Goal: Task Accomplishment & Management: Complete application form

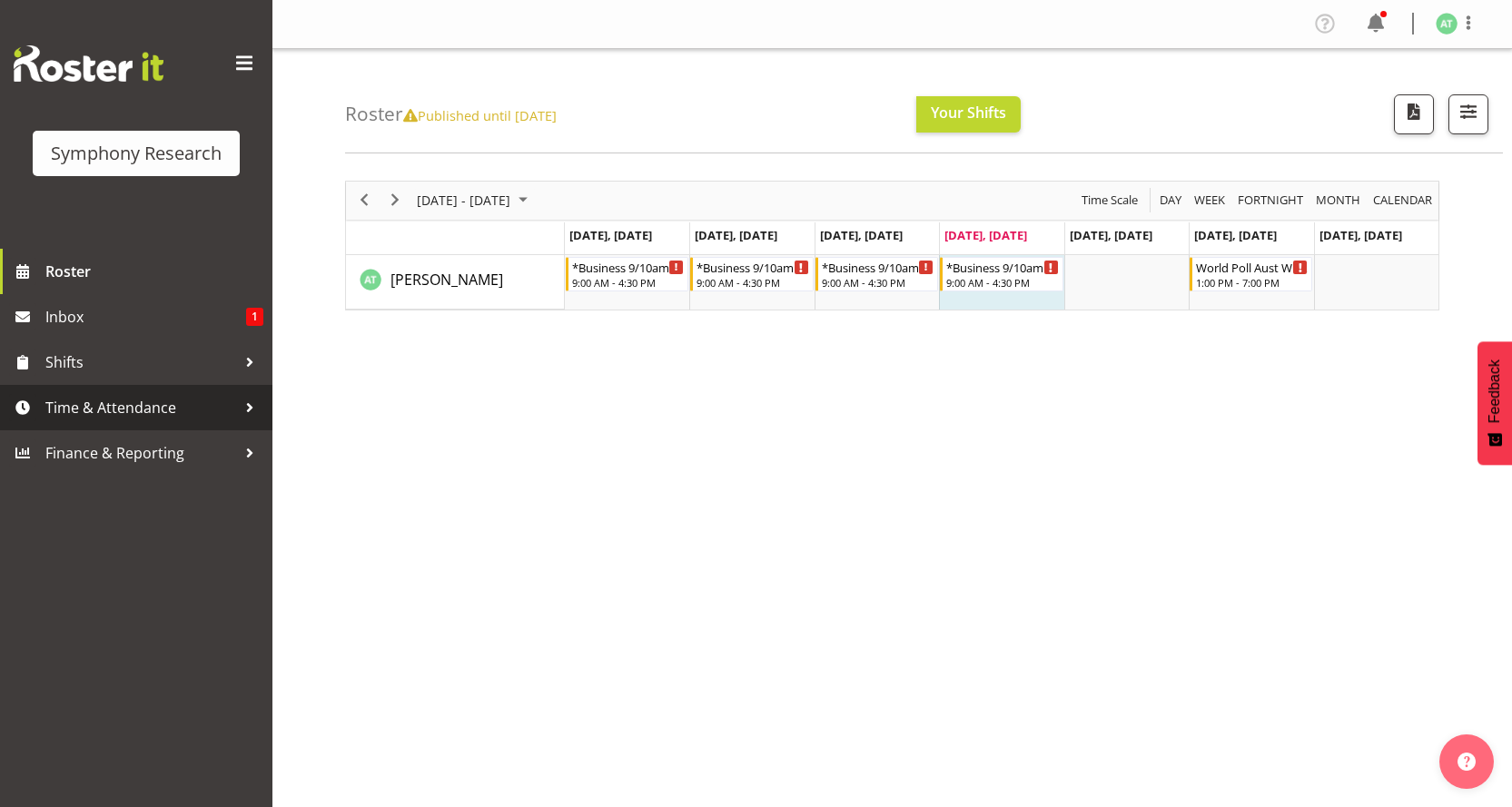
click at [131, 397] on span "Time & Attendance" at bounding box center [140, 407] width 190 height 27
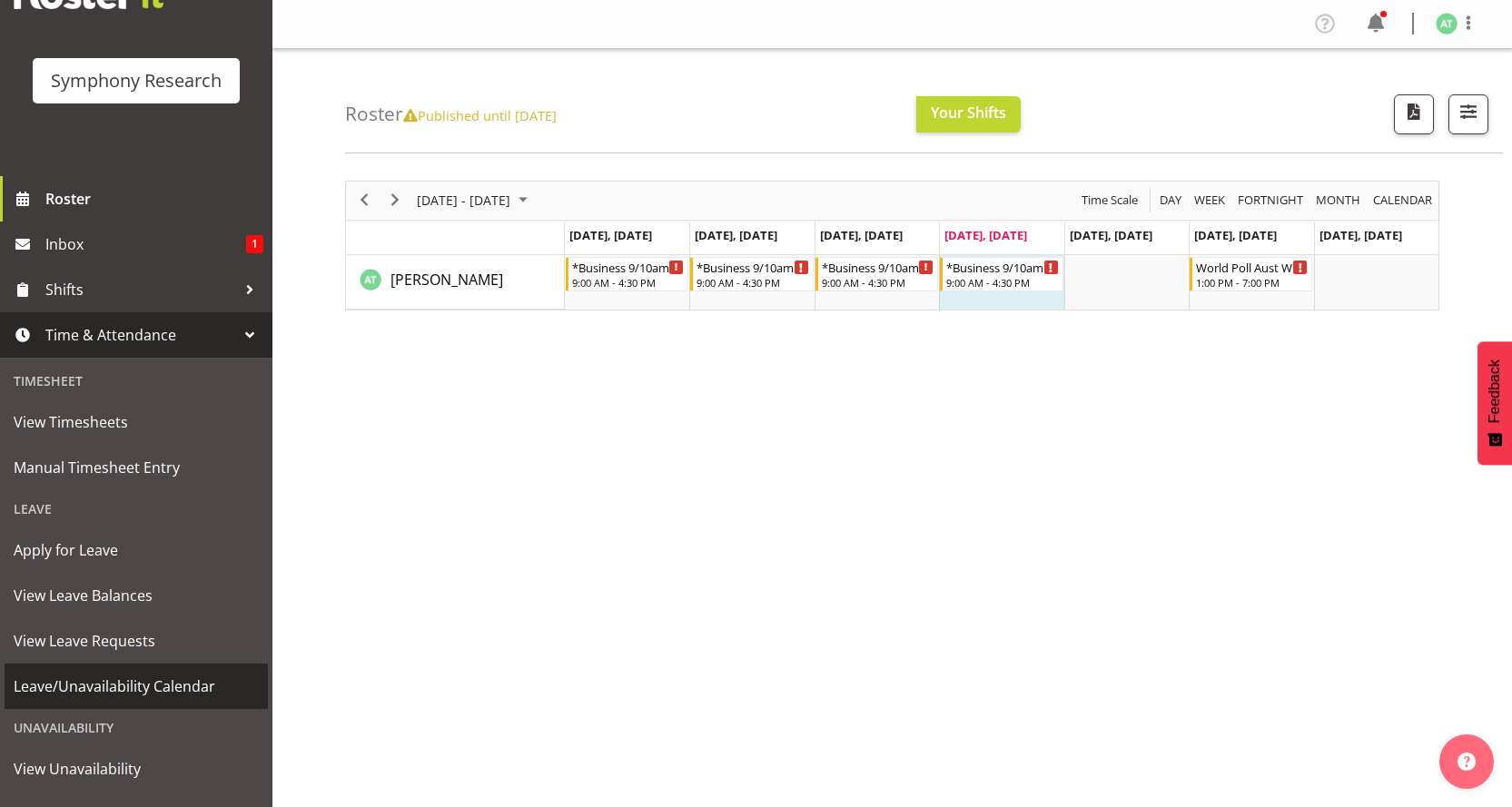
scroll to position [141, 0]
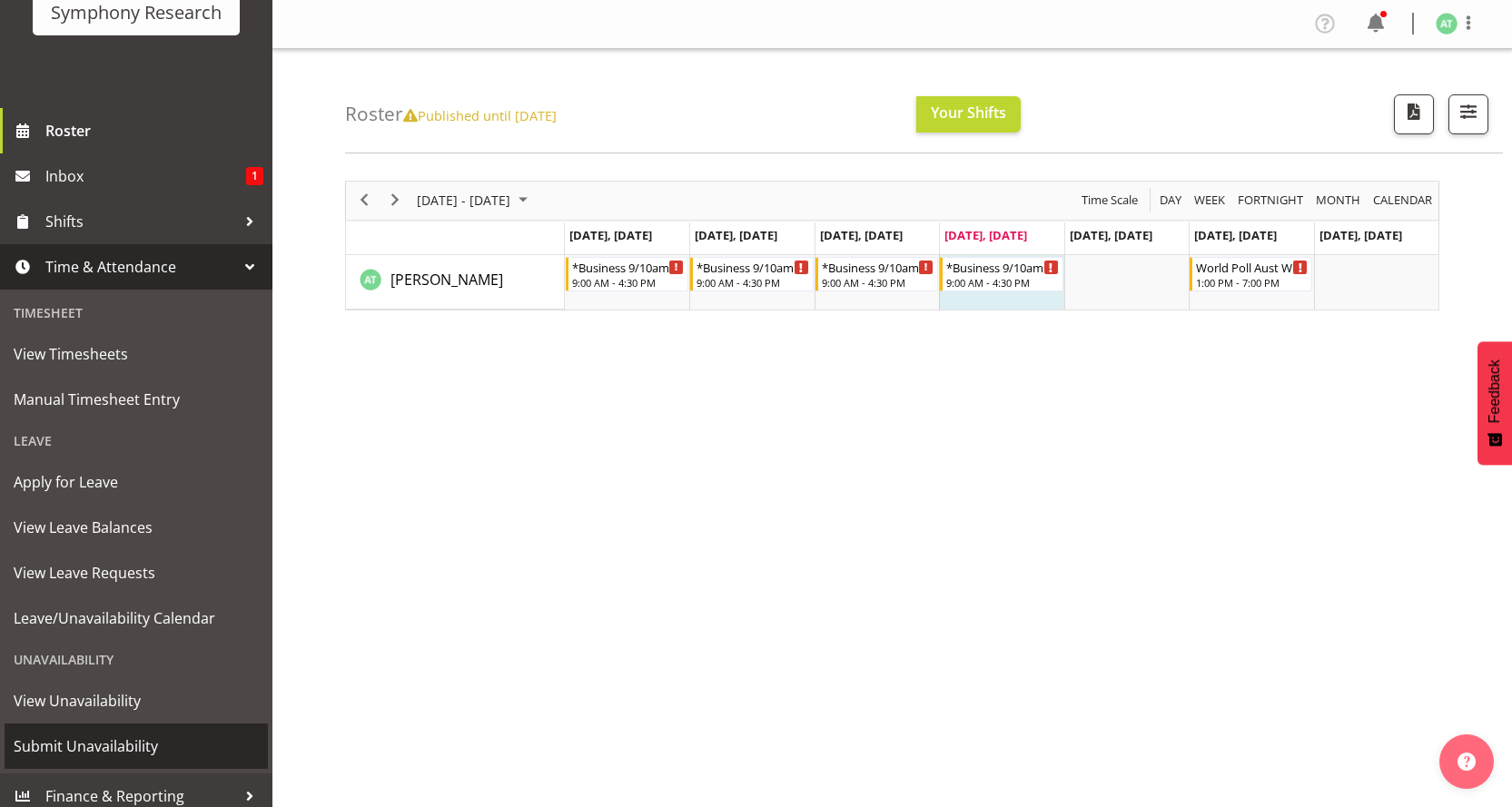
click at [96, 733] on span "Submit Unavailability" at bounding box center [136, 746] width 245 height 27
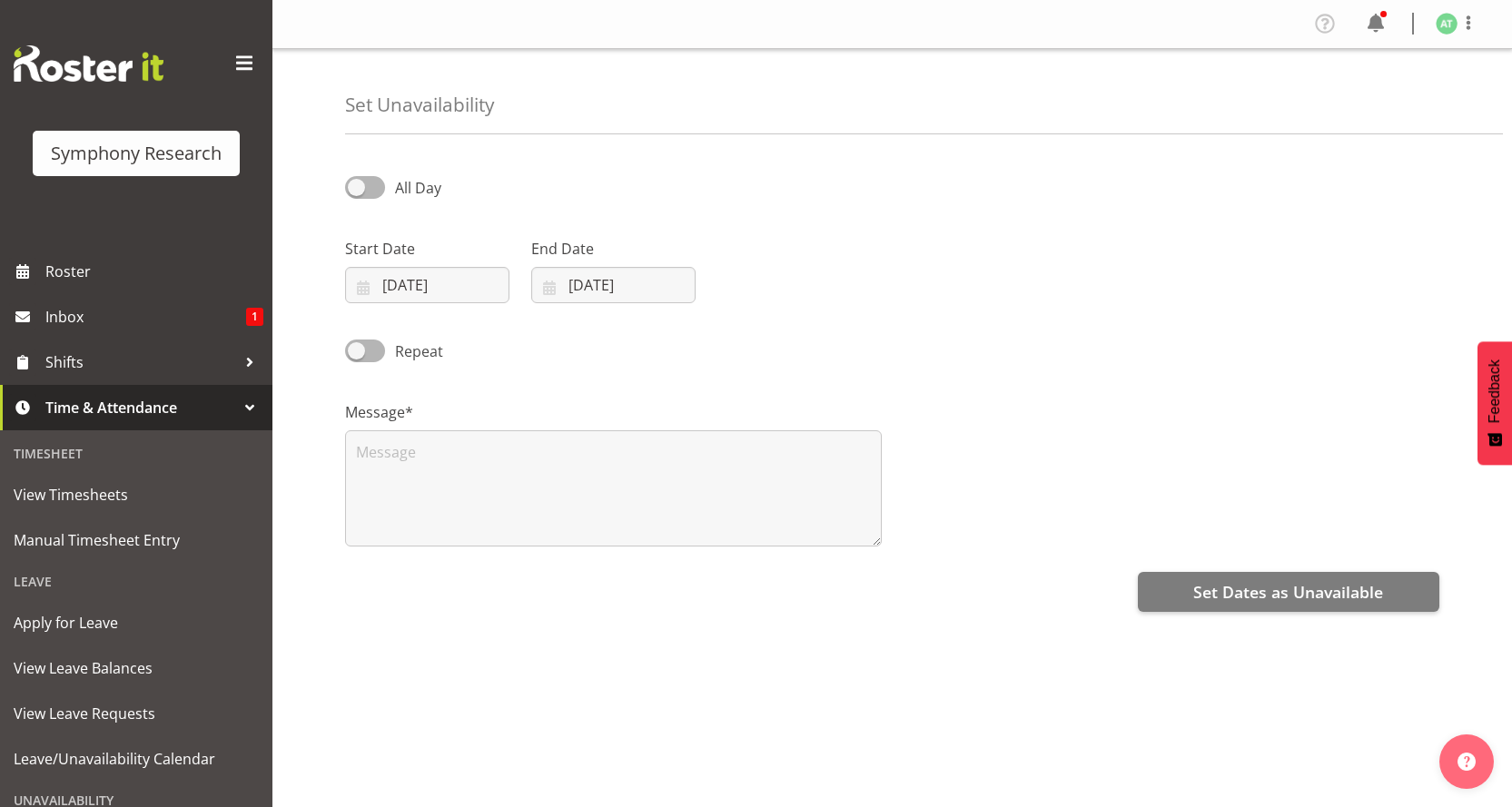
select select "9"
select select "2025"
click at [592, 493] on span "18" at bounding box center [599, 502] width 14 height 17
type input "18/10/2025"
click at [598, 267] on input "09/10/2025" at bounding box center [613, 285] width 164 height 36
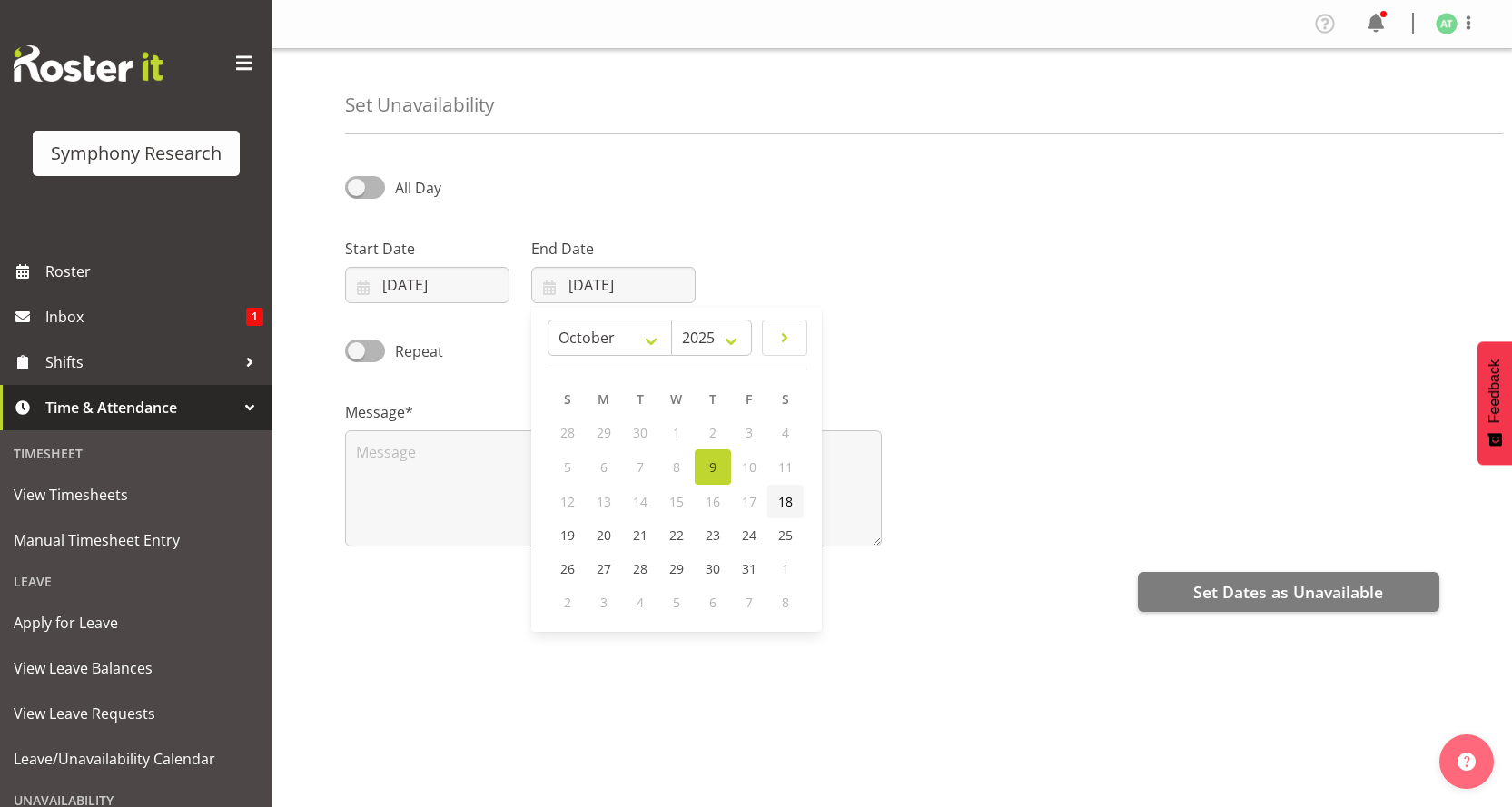
click at [778, 493] on span "18" at bounding box center [785, 502] width 14 height 17
type input "18/10/2025"
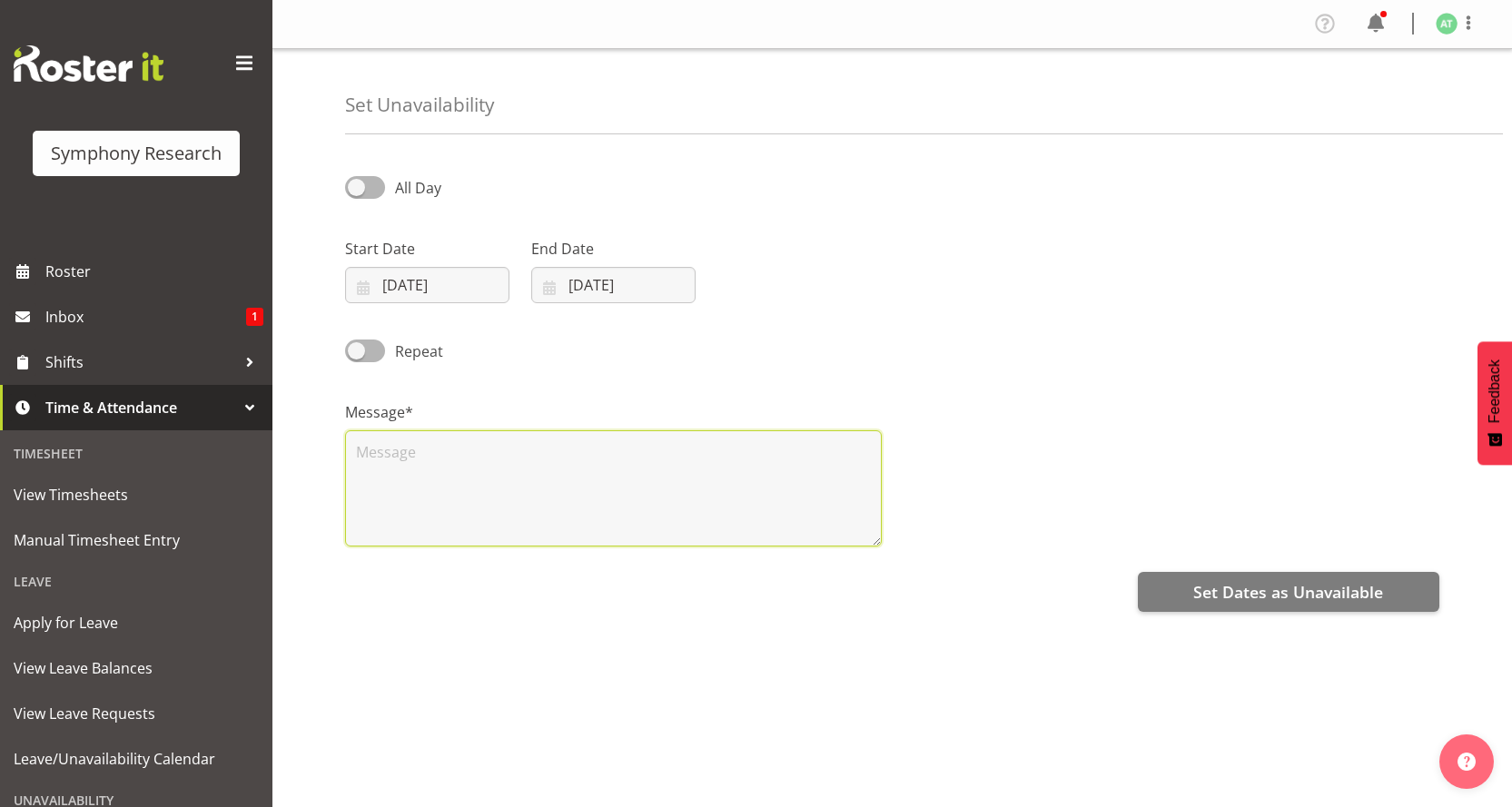
click at [419, 430] on textarea at bounding box center [613, 489] width 537 height 117
type textarea "."
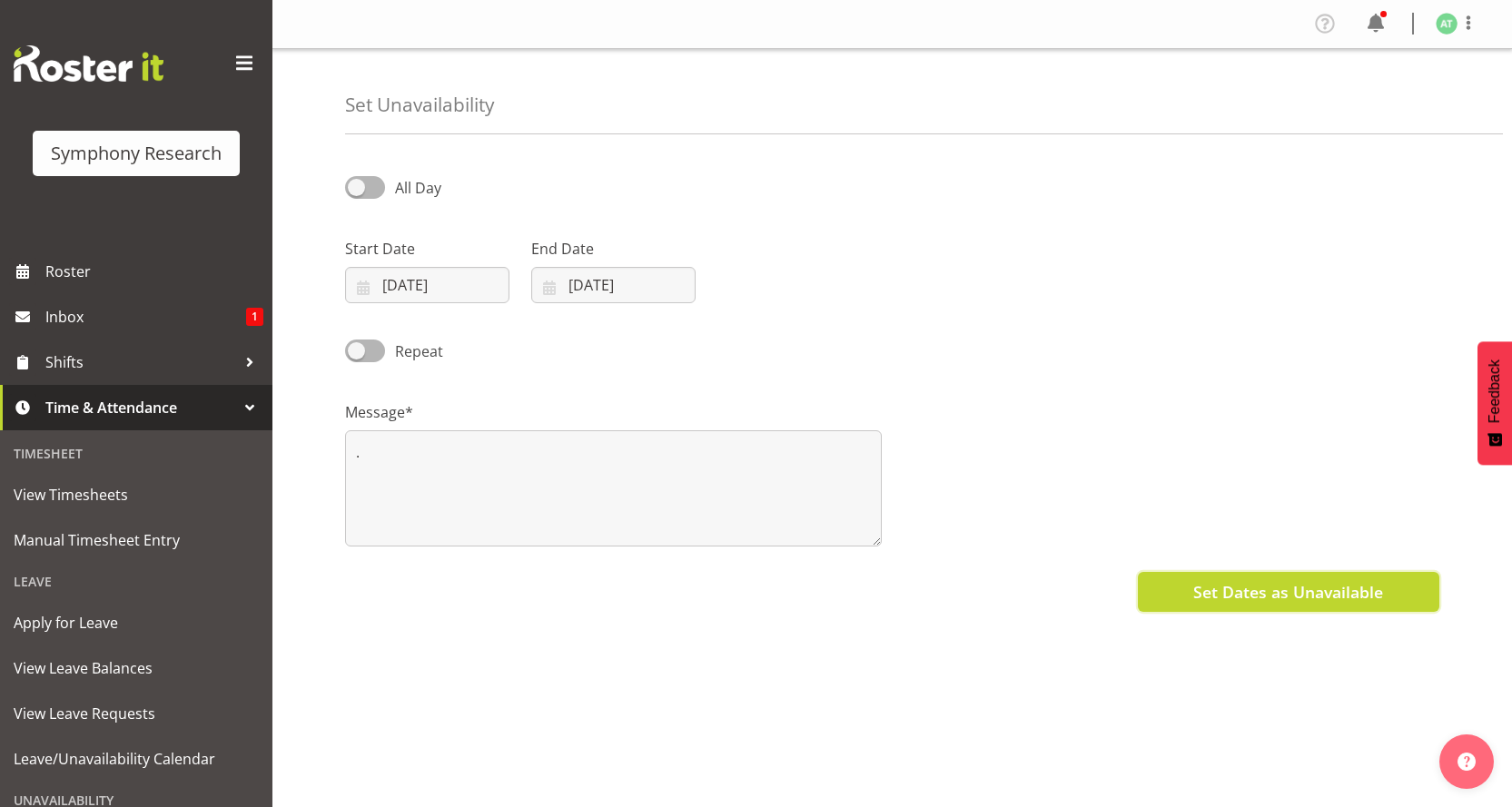
click at [1302, 580] on span "Set Dates as Unavailable" at bounding box center [1288, 592] width 189 height 24
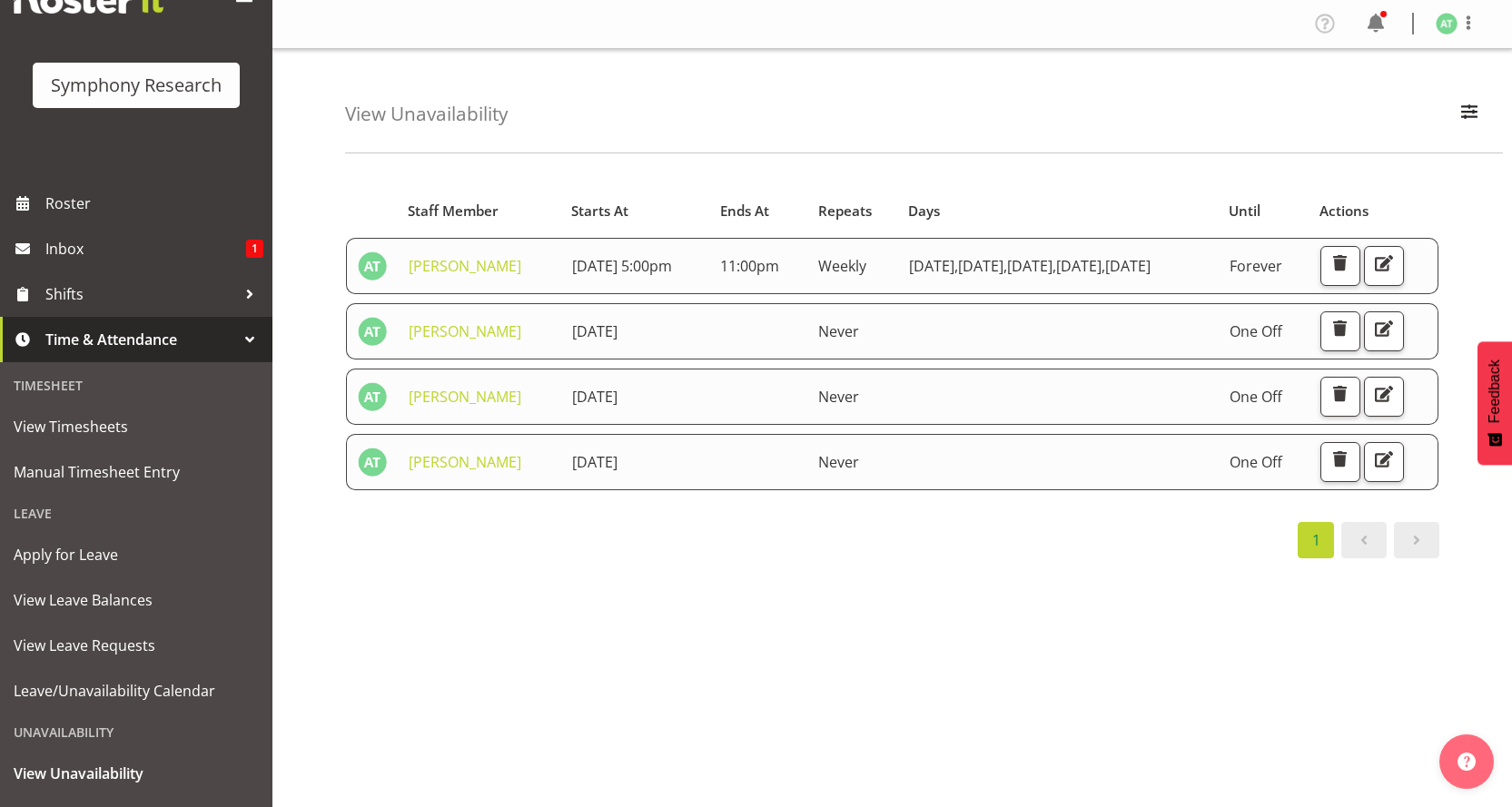
scroll to position [141, 0]
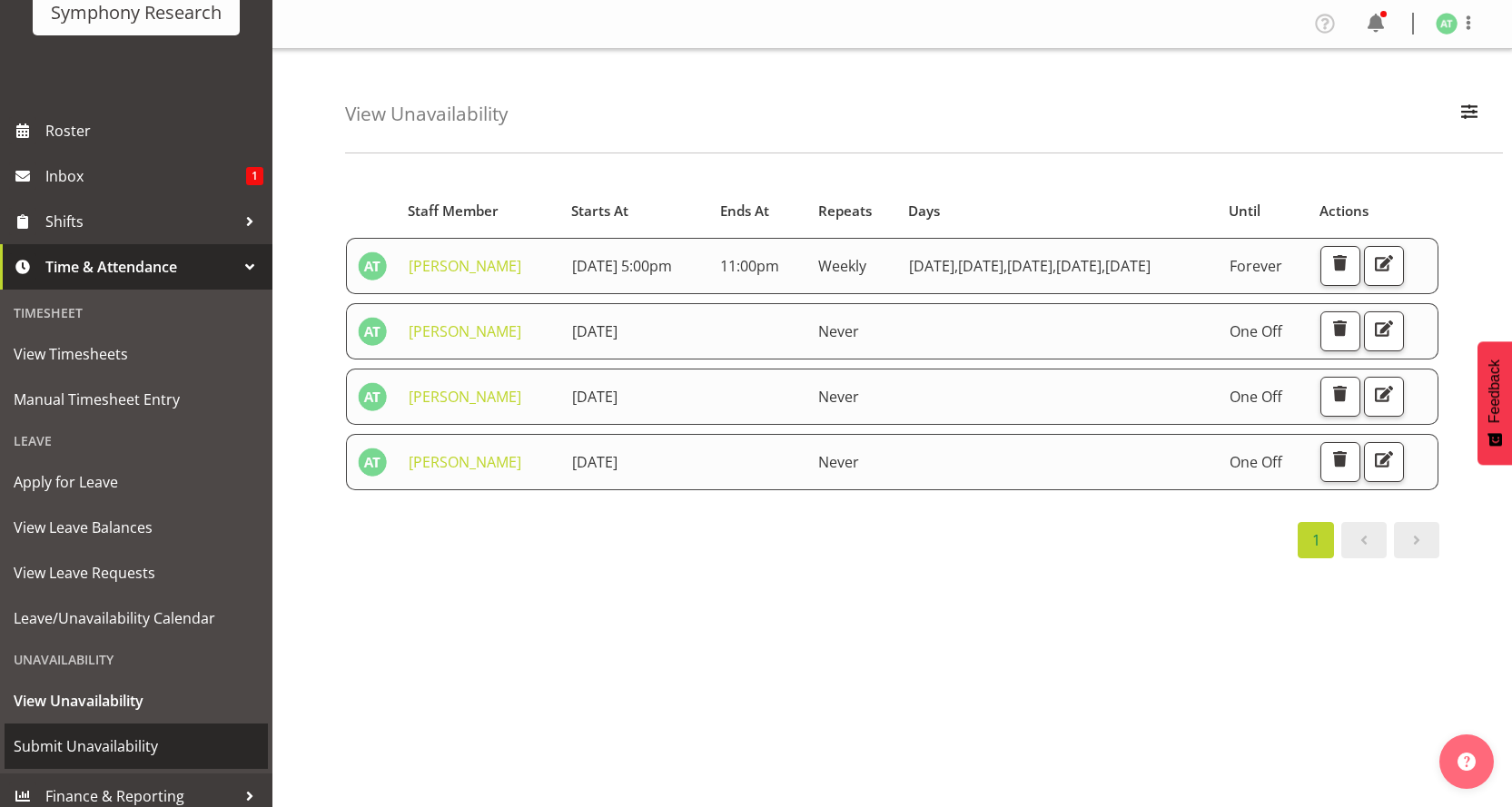
click at [85, 740] on span "Submit Unavailability" at bounding box center [136, 746] width 245 height 27
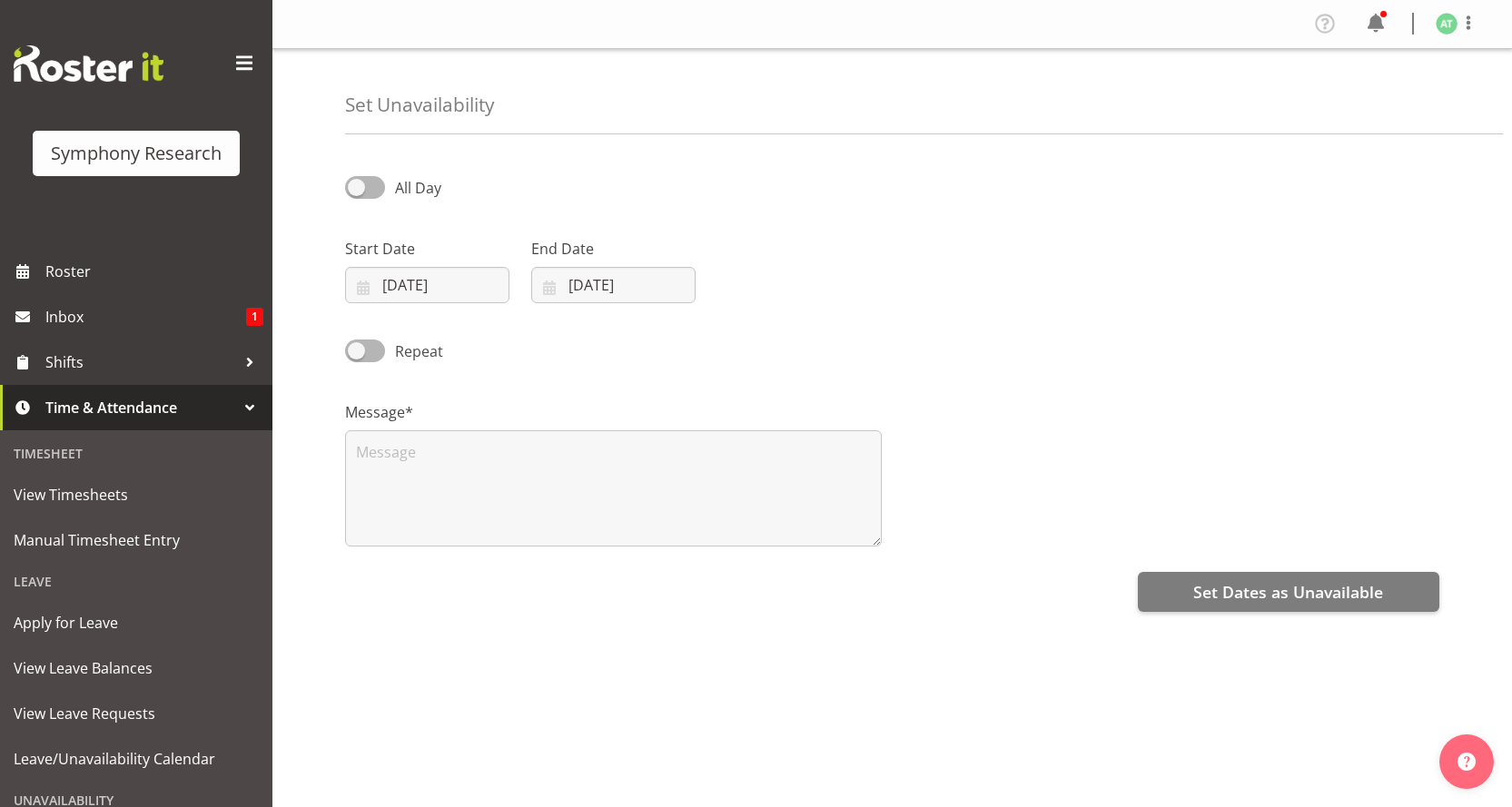
select select "9"
select select "2025"
click at [409, 267] on input "09/10/2025" at bounding box center [427, 285] width 164 height 36
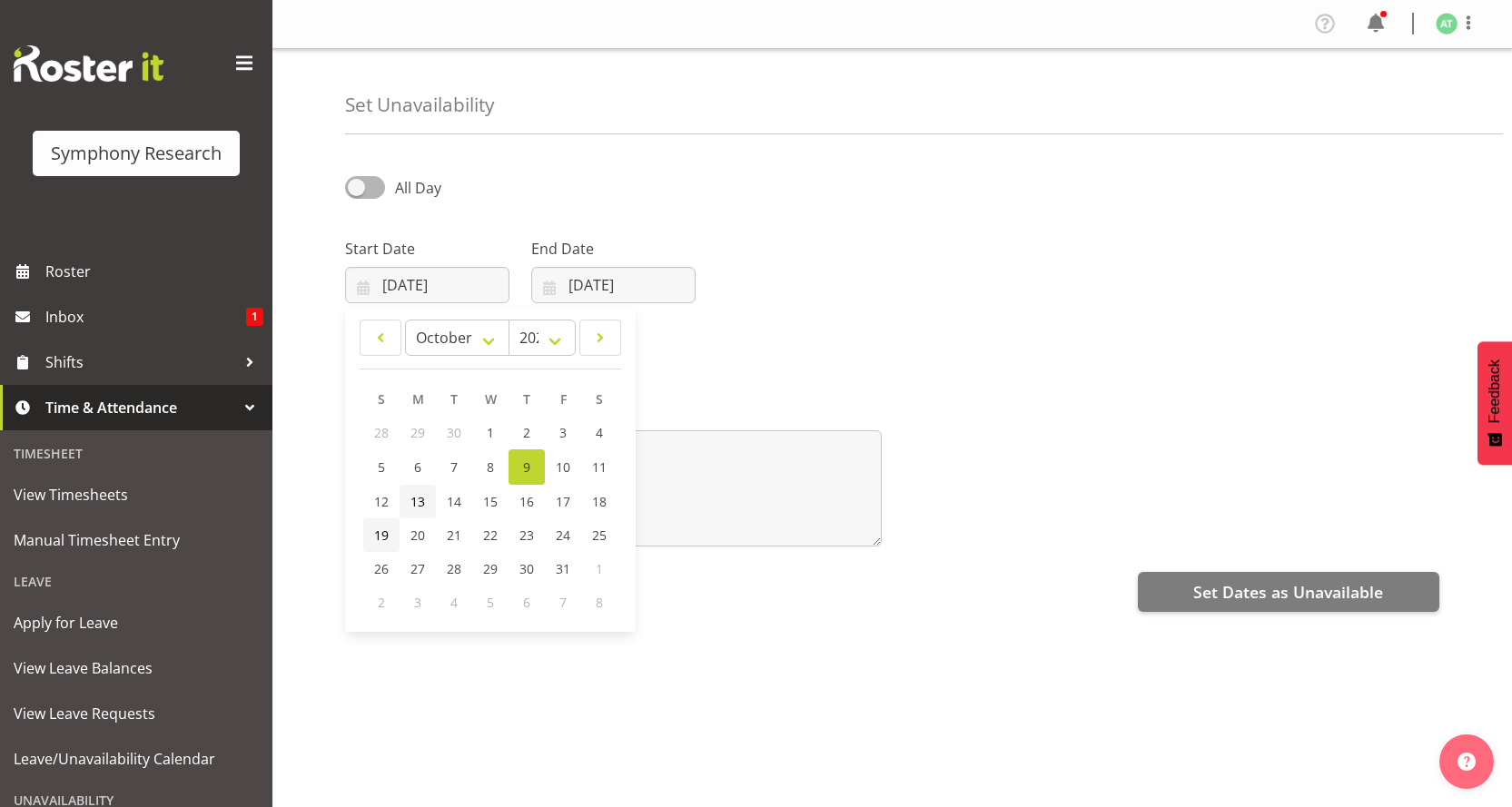
click at [388, 527] on span "19" at bounding box center [381, 535] width 14 height 17
type input "19/10/2025"
click at [603, 267] on input "09/10/2025" at bounding box center [613, 285] width 164 height 36
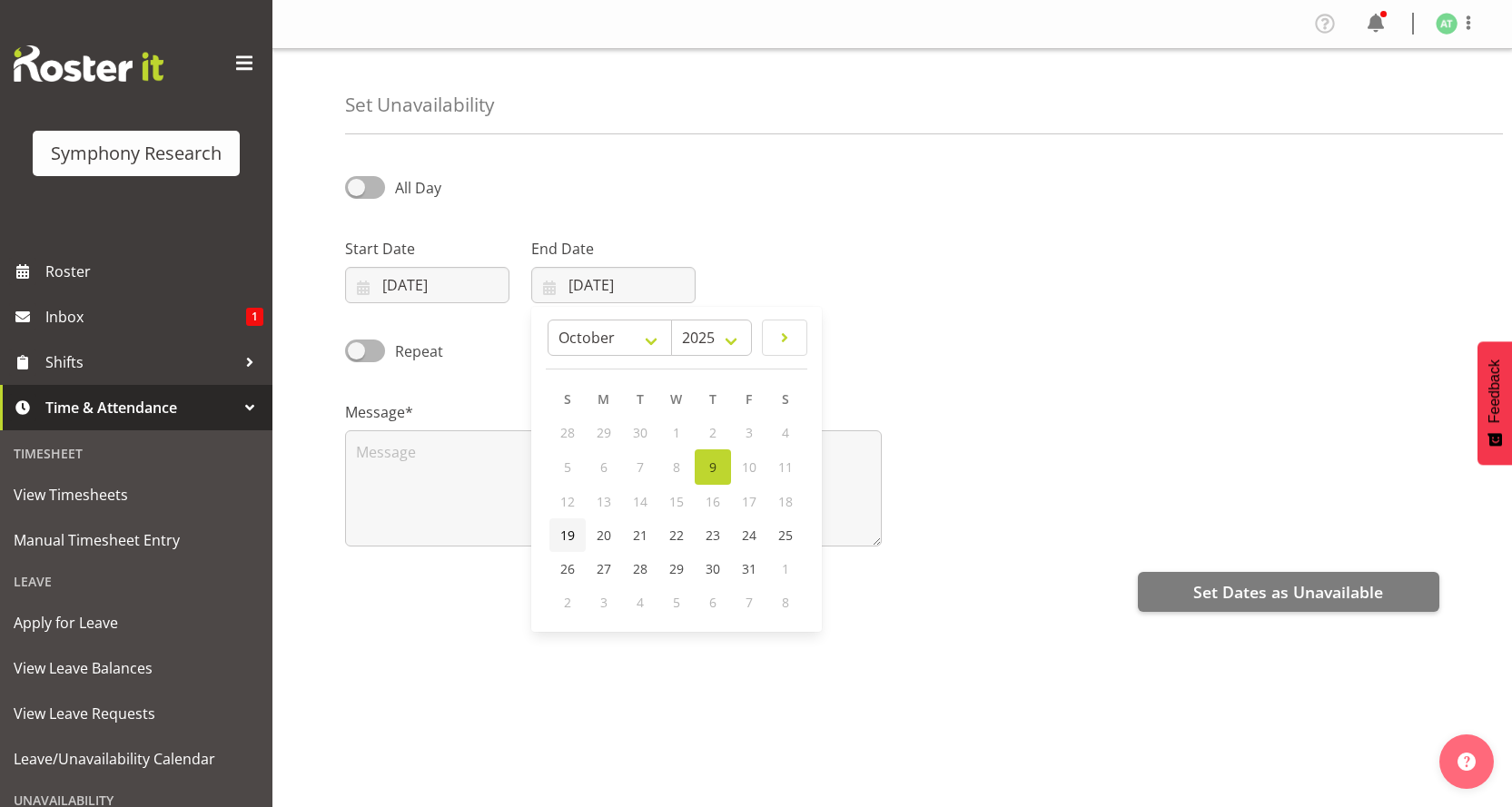
click at [575, 527] on span "19" at bounding box center [567, 535] width 14 height 17
type input "19/10/2025"
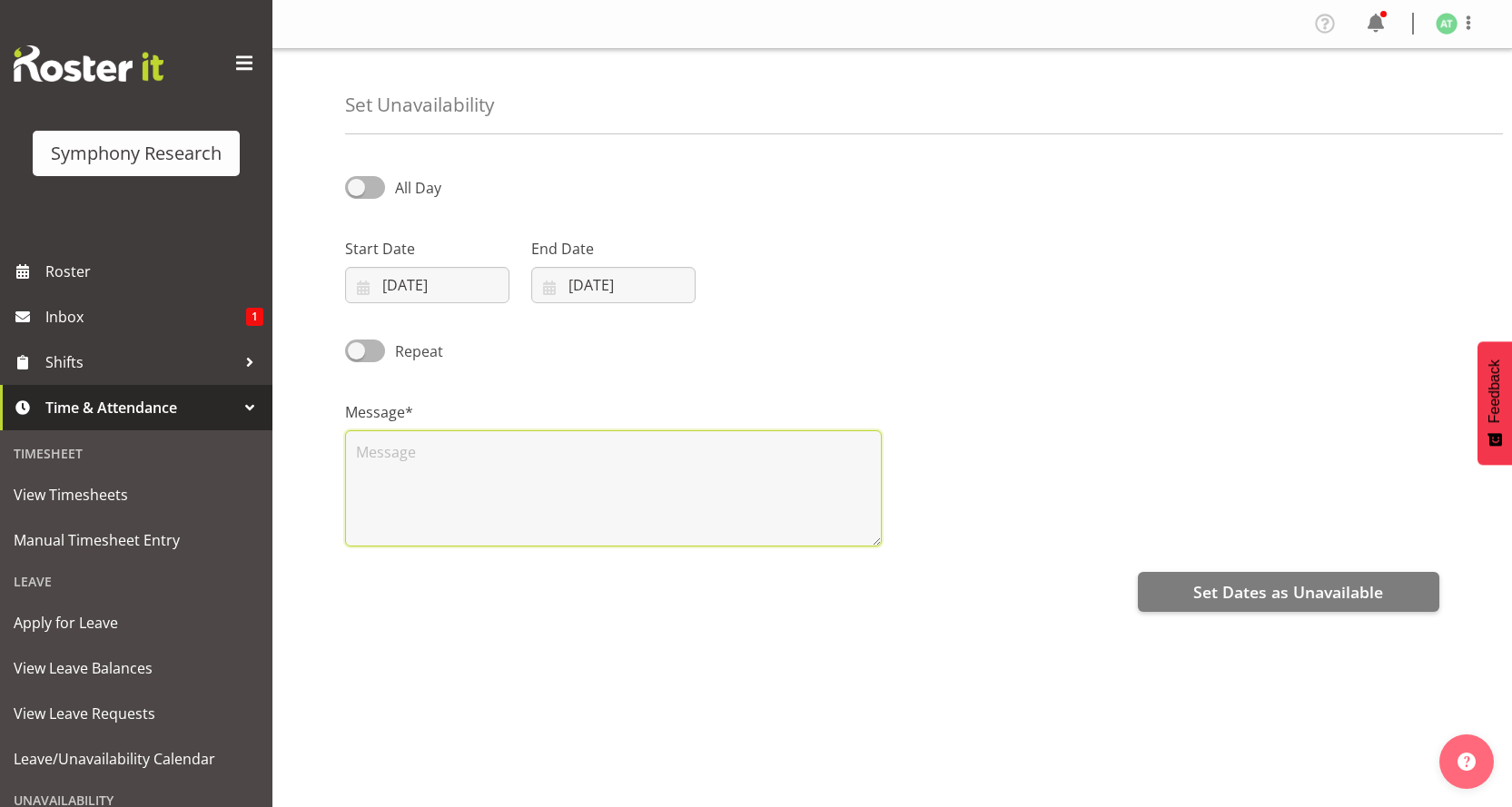
click at [362, 430] on textarea at bounding box center [613, 489] width 537 height 117
type textarea "."
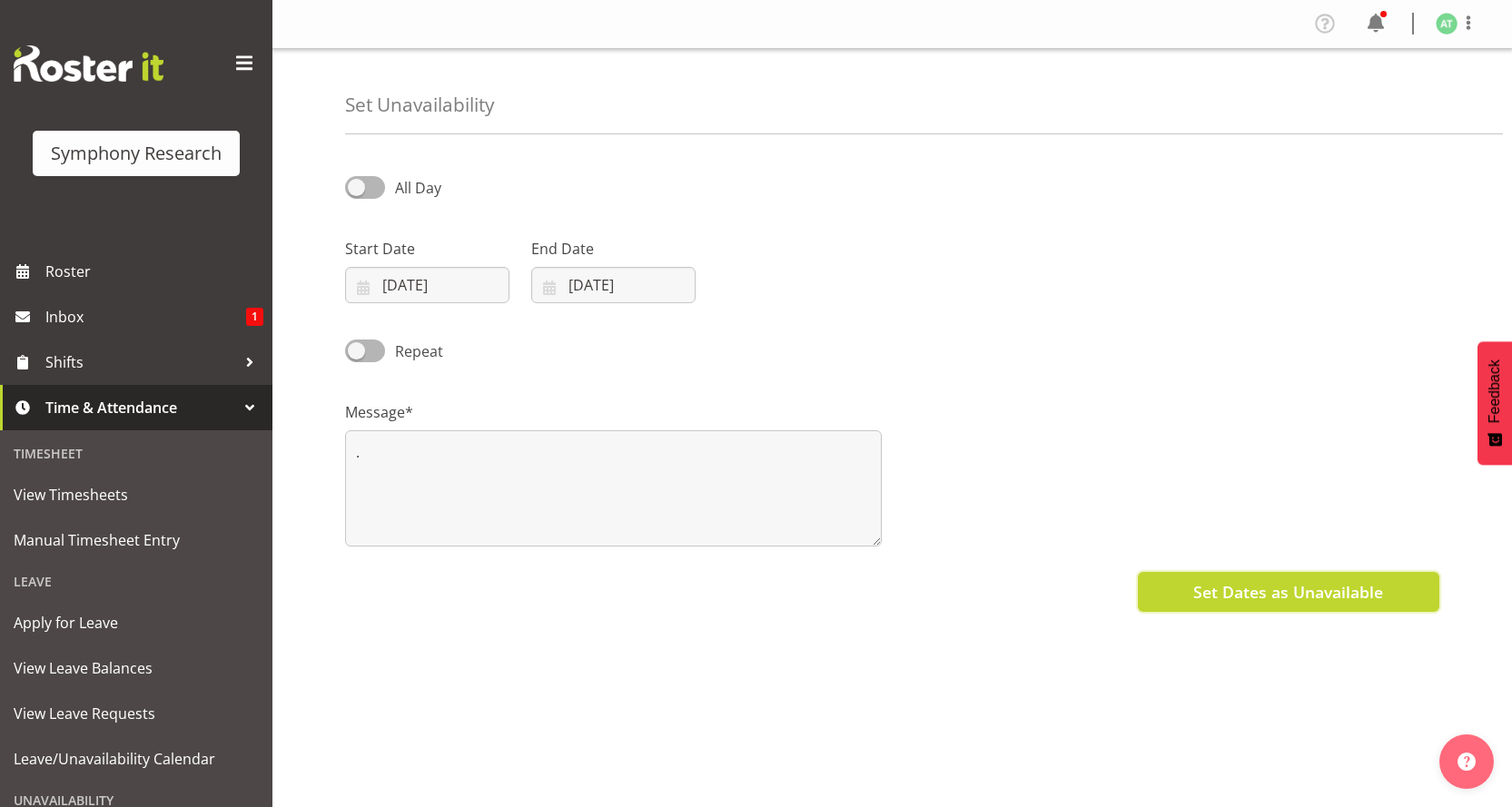
click at [1328, 580] on span "Set Dates as Unavailable" at bounding box center [1288, 592] width 189 height 24
